Goal: Navigation & Orientation: Find specific page/section

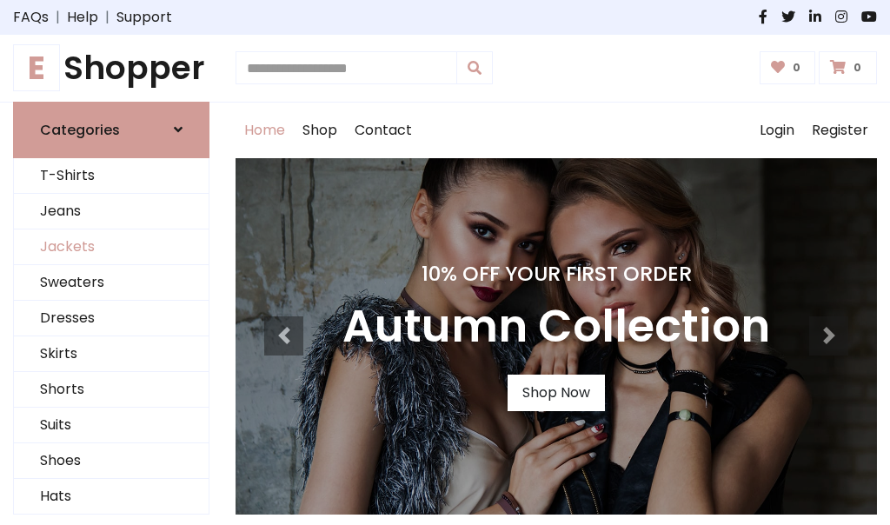
click at [111, 247] on link "Jackets" at bounding box center [111, 248] width 195 height 36
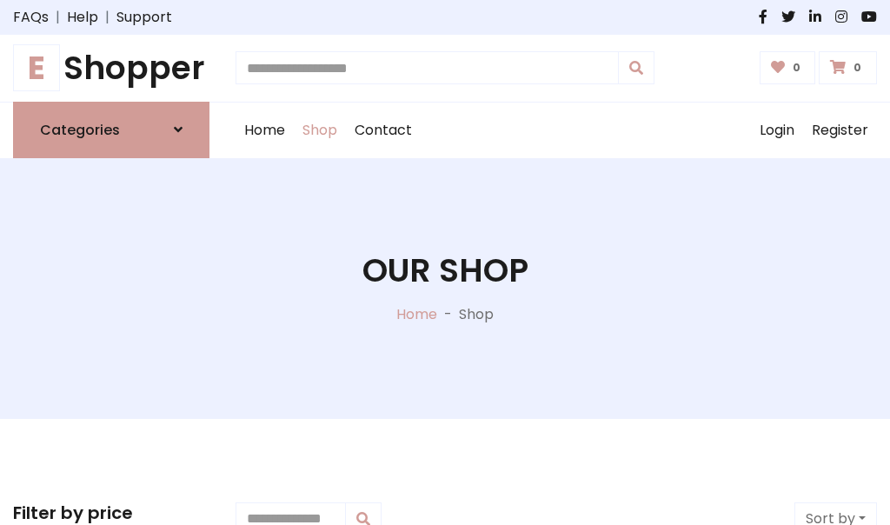
scroll to position [786, 0]
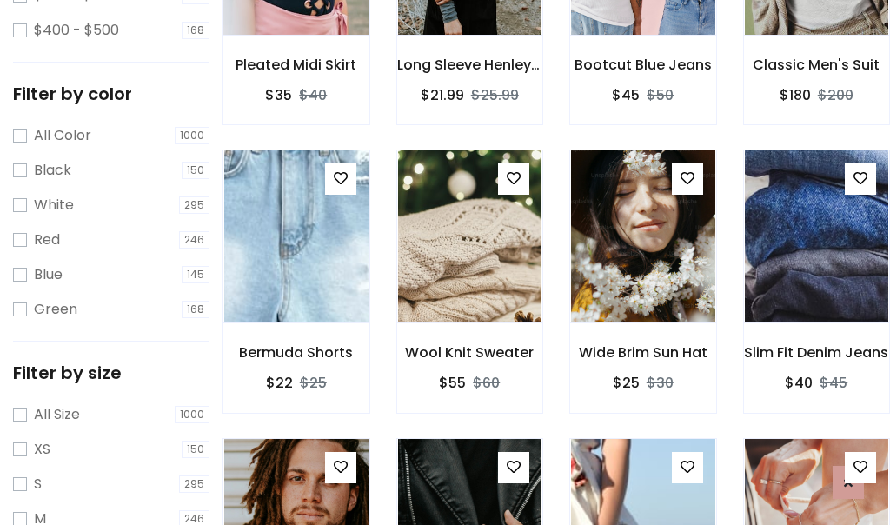
scroll to position [88, 0]
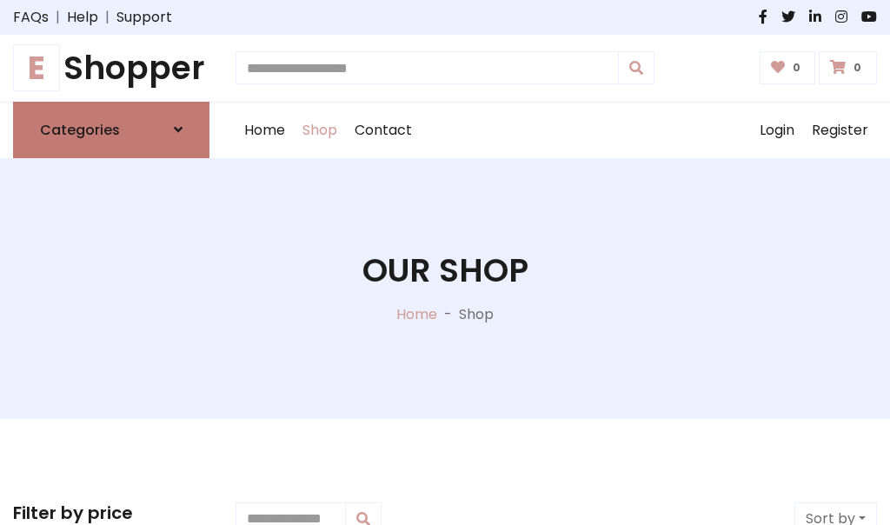
click at [111, 130] on h6 "Categories" at bounding box center [80, 130] width 80 height 17
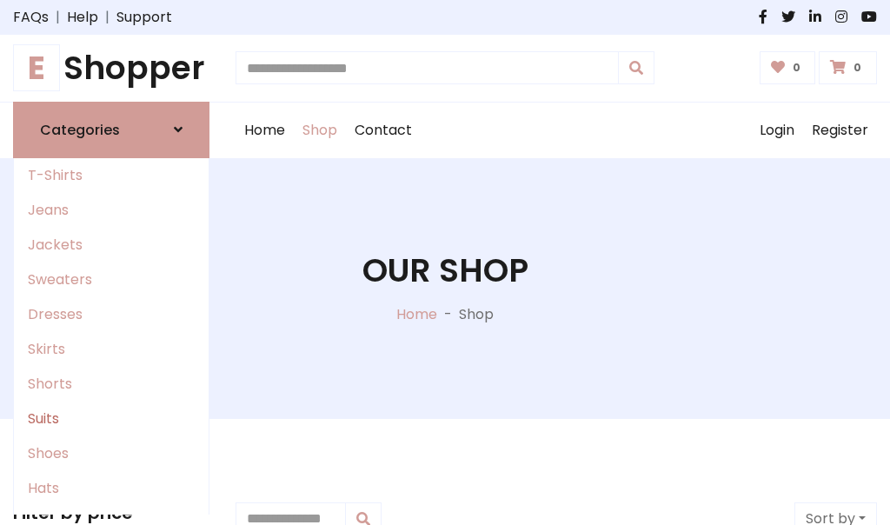
click at [111, 418] on link "Suits" at bounding box center [111, 419] width 195 height 35
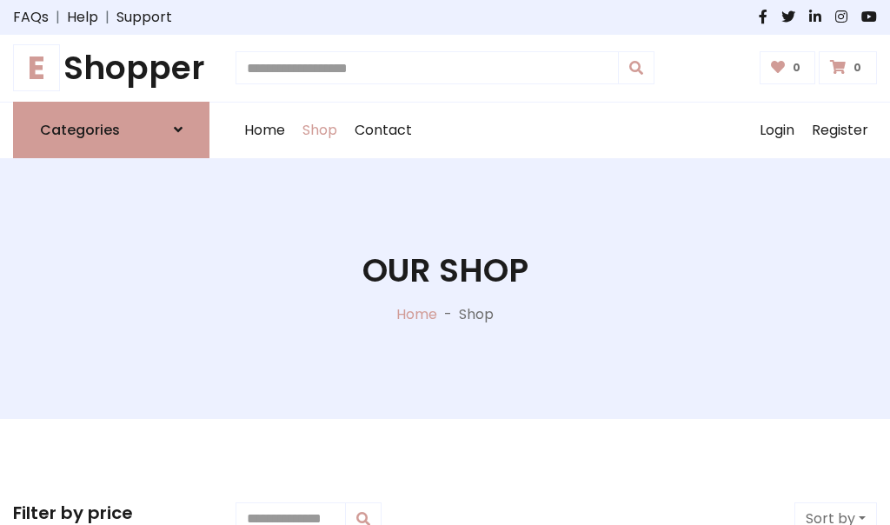
scroll to position [1256, 0]
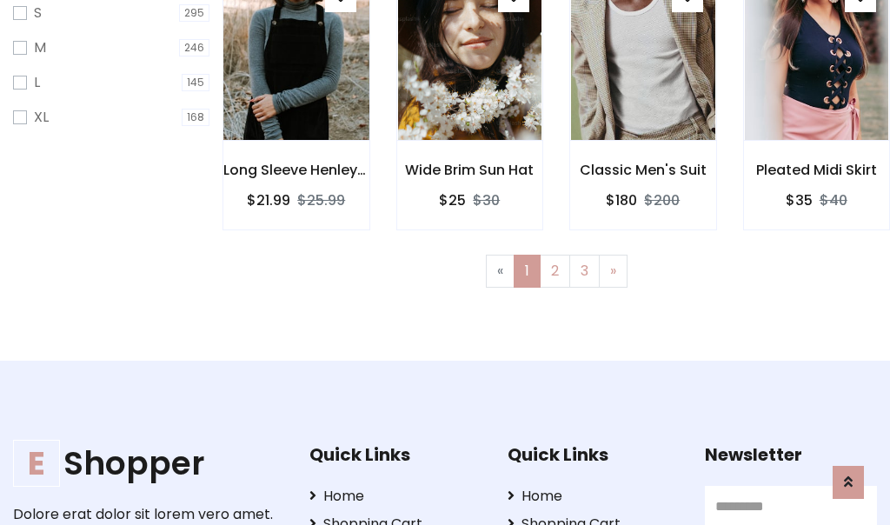
scroll to position [87, 0]
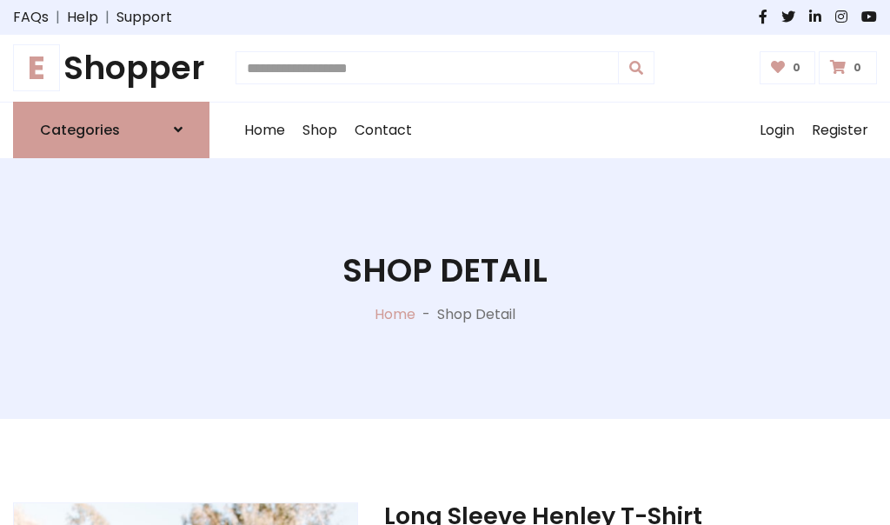
scroll to position [1625, 0]
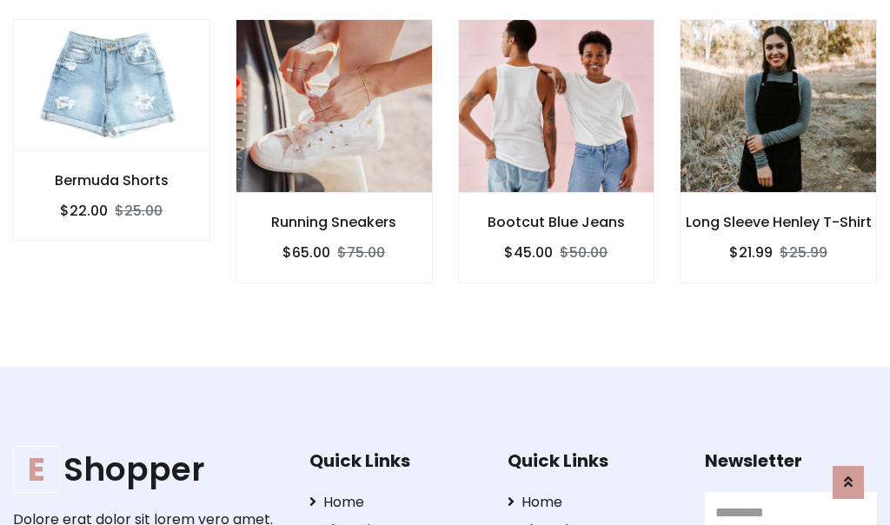
scroll to position [1623, 0]
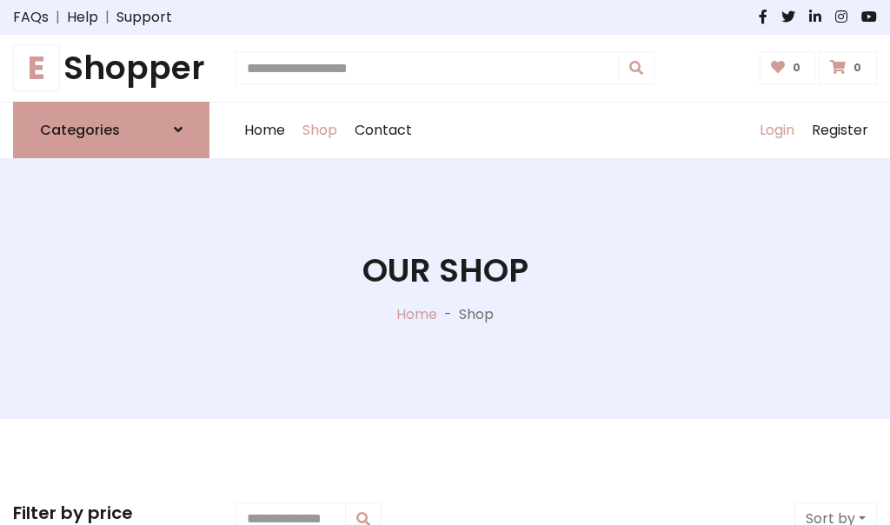
click at [776, 130] on link "Login" at bounding box center [777, 131] width 52 height 56
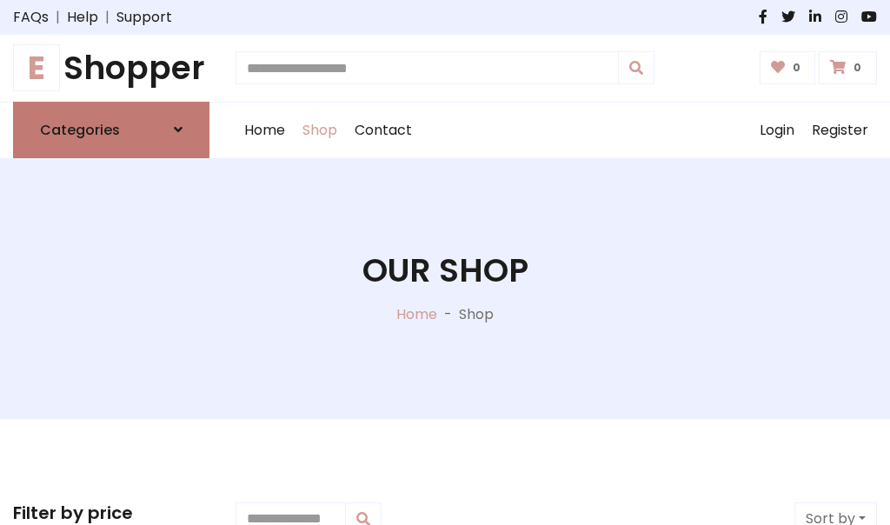
click at [178, 130] on icon at bounding box center [178, 130] width 9 height 14
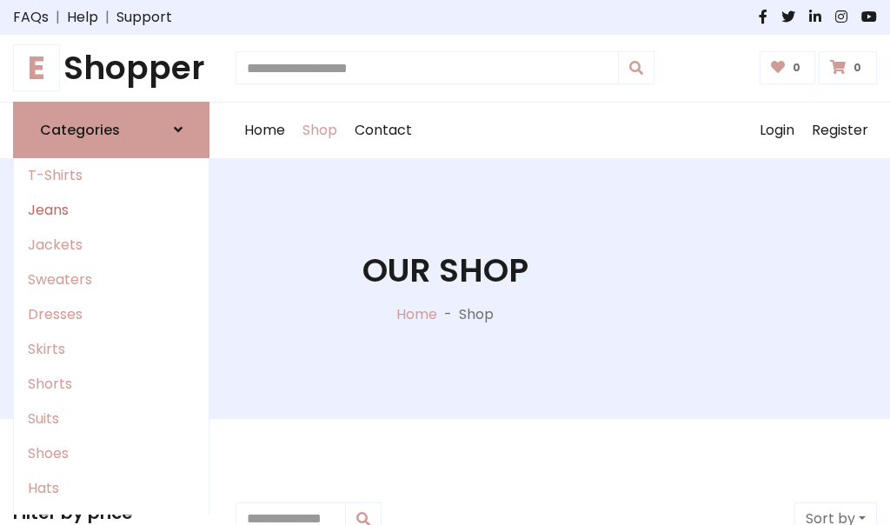
click at [111, 210] on link "Jeans" at bounding box center [111, 210] width 195 height 35
